Goal: Navigation & Orientation: Find specific page/section

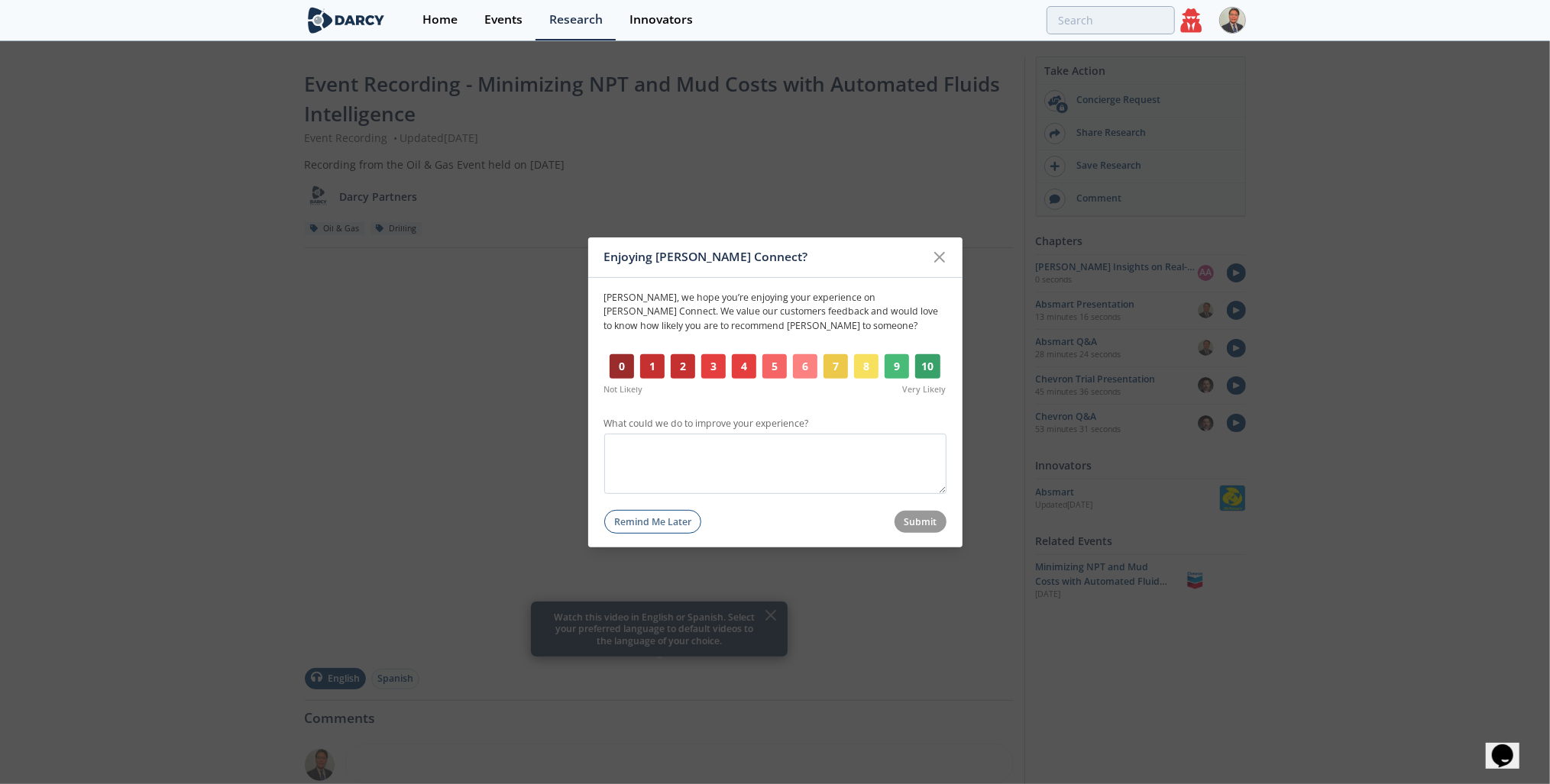
click at [934, 260] on icon at bounding box center [939, 257] width 19 height 19
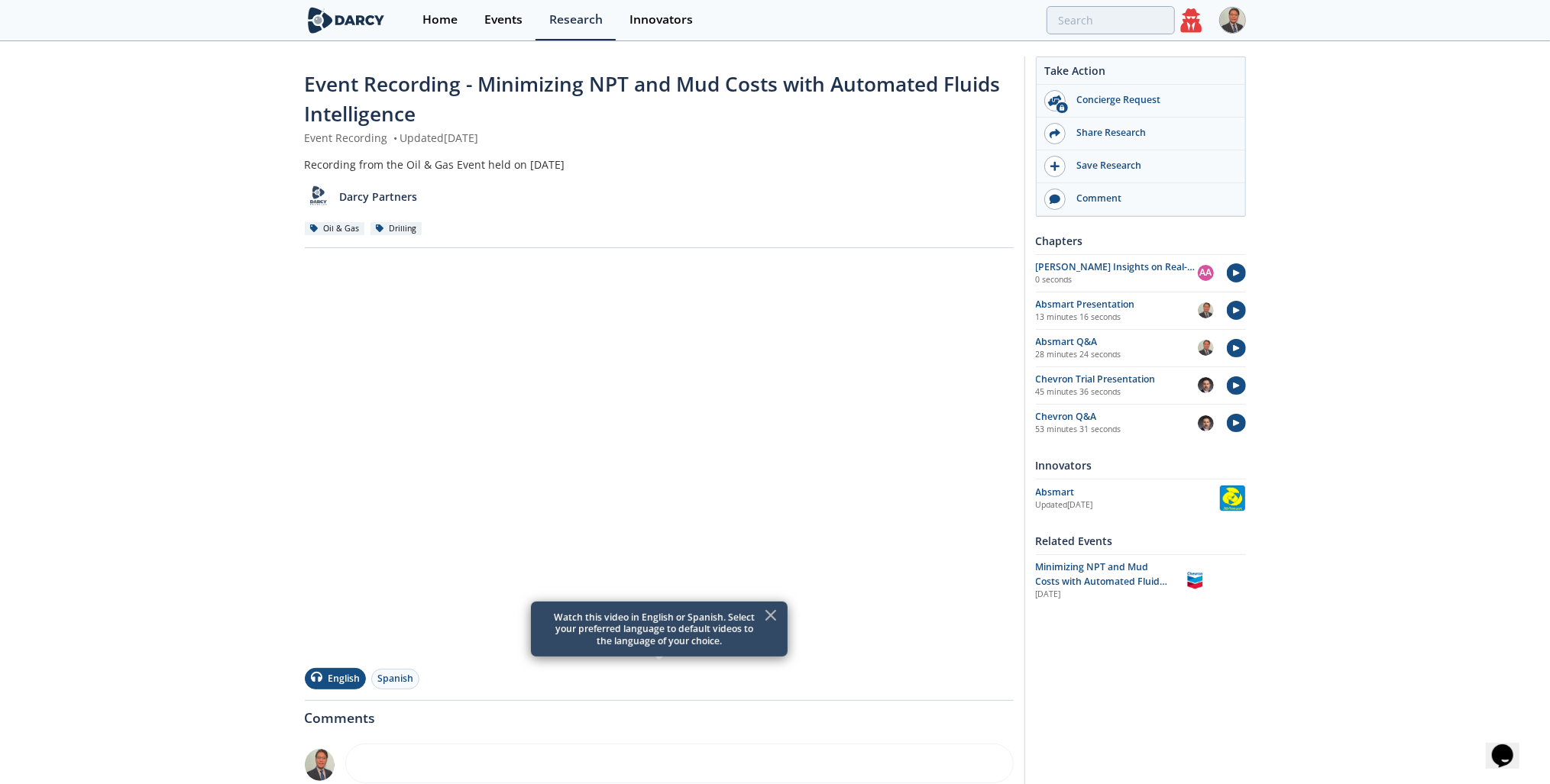
click at [768, 612] on icon at bounding box center [771, 616] width 19 height 19
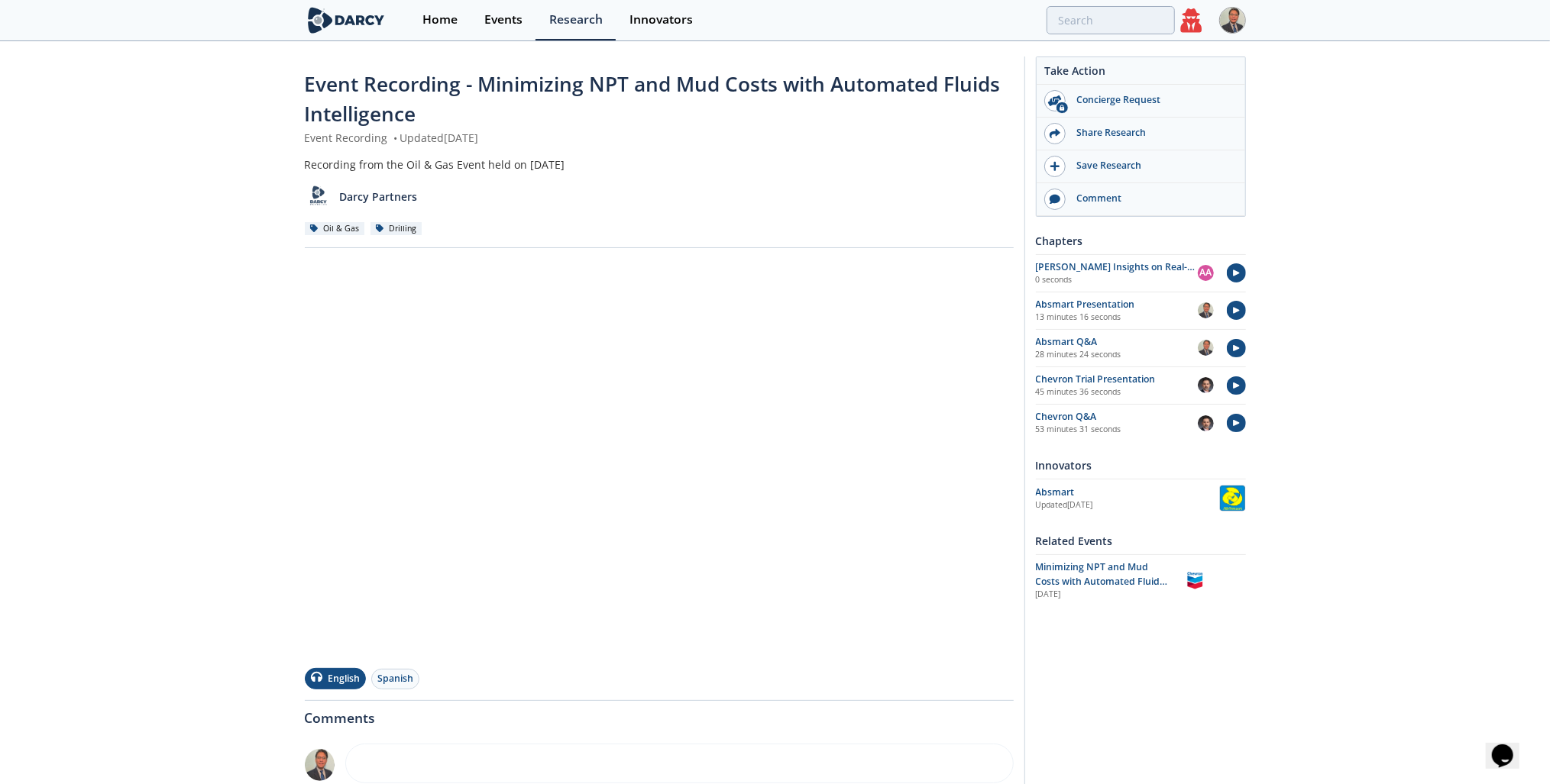
click at [1195, 19] on icon at bounding box center [1192, 20] width 21 height 24
